Goal: Navigation & Orientation: Find specific page/section

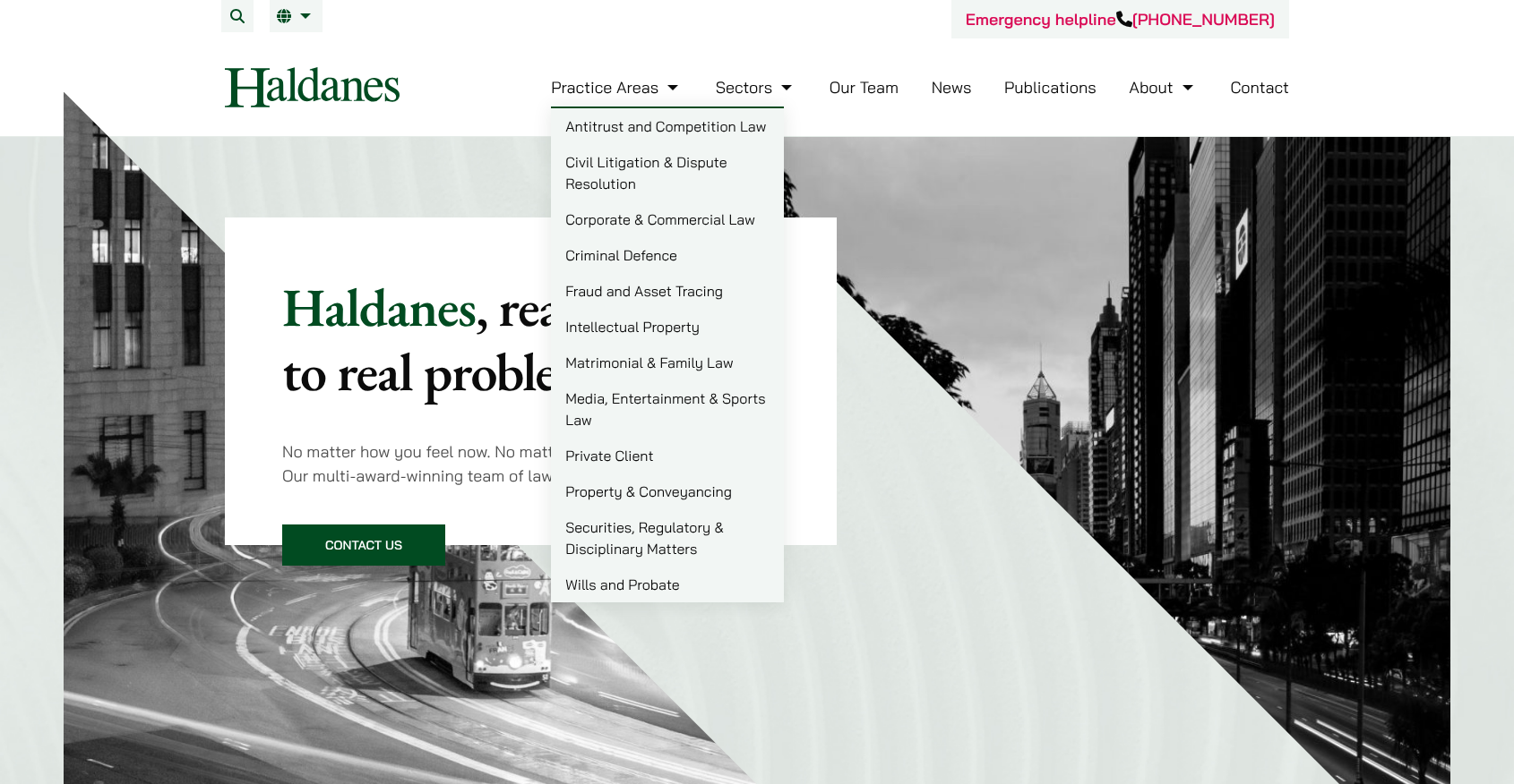
click at [595, 249] on link "Criminal Defence" at bounding box center [667, 255] width 233 height 36
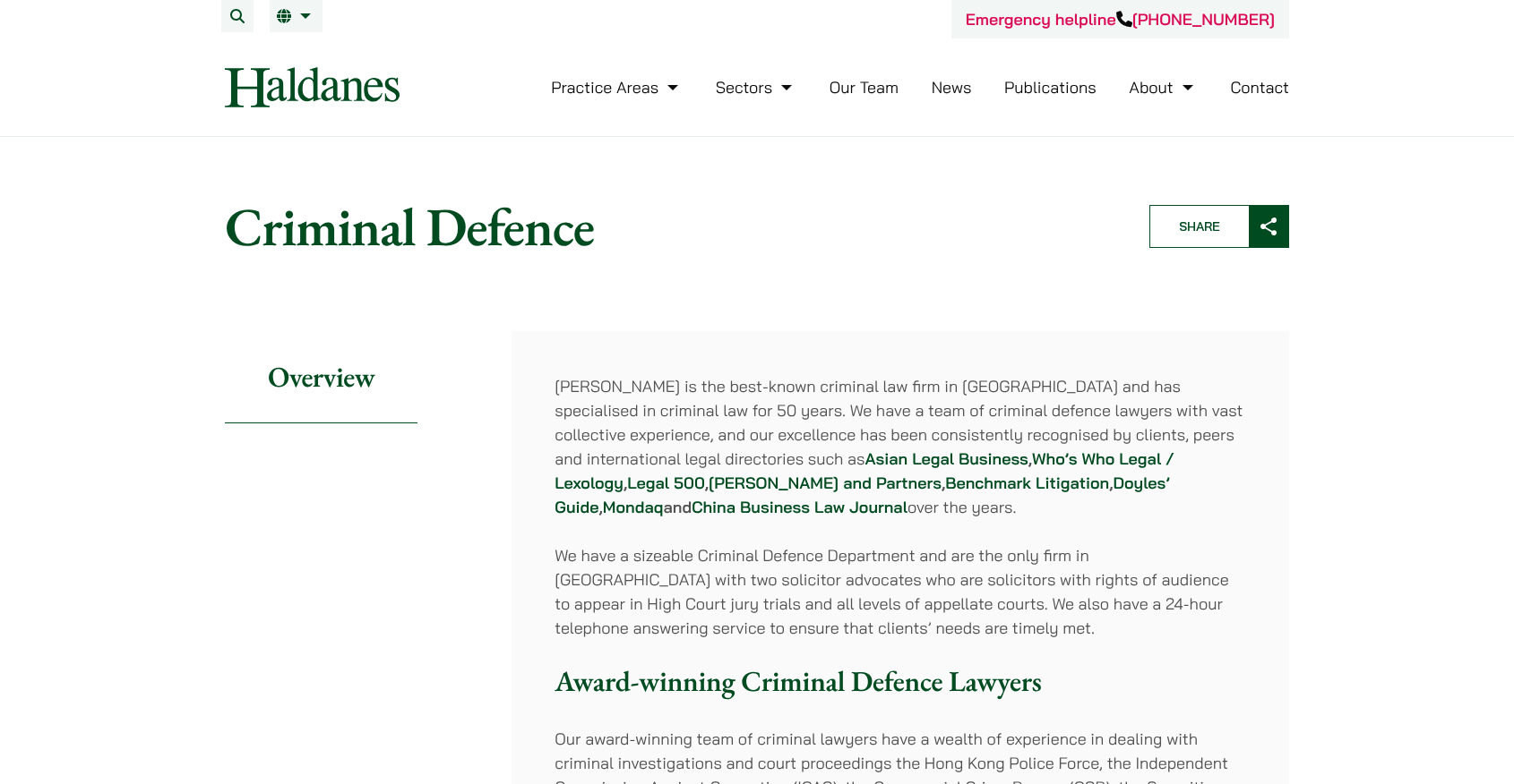
click at [856, 83] on link "Our Team" at bounding box center [864, 86] width 69 height 20
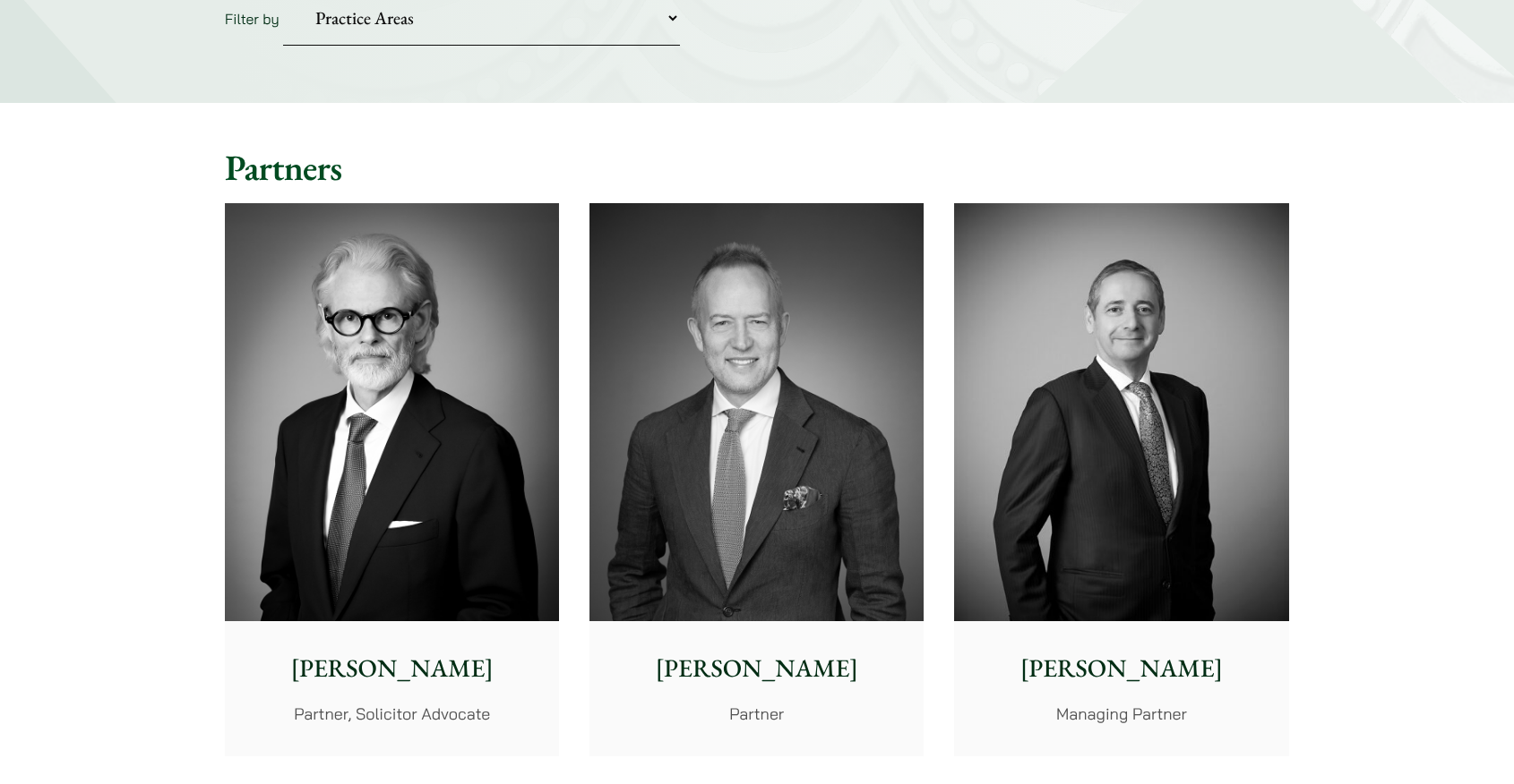
scroll to position [297, 0]
